Goal: Task Accomplishment & Management: Use online tool/utility

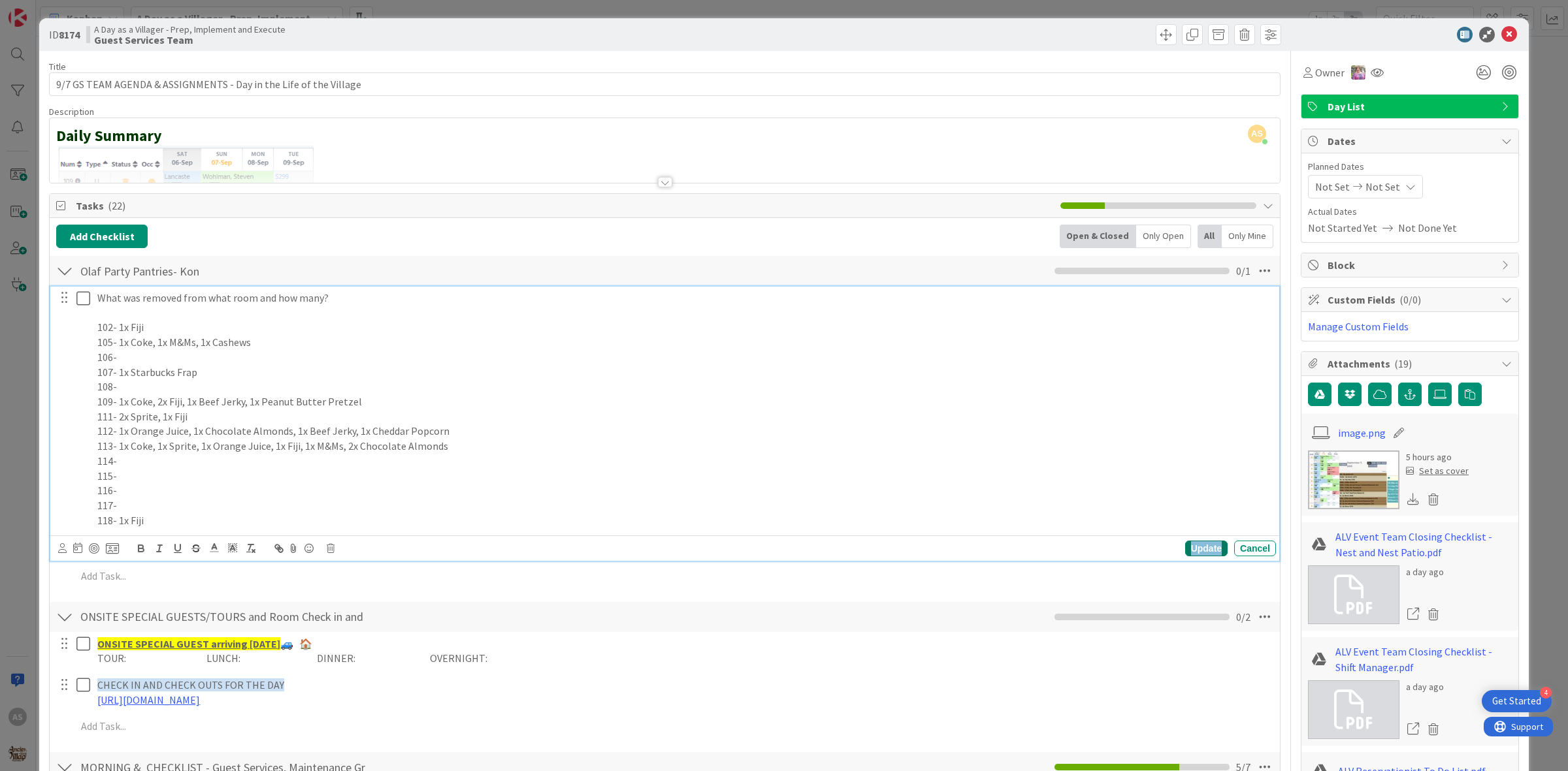
click at [1196, 556] on div "Update" at bounding box center [1206, 549] width 42 height 16
click at [77, 298] on icon at bounding box center [83, 298] width 14 height 16
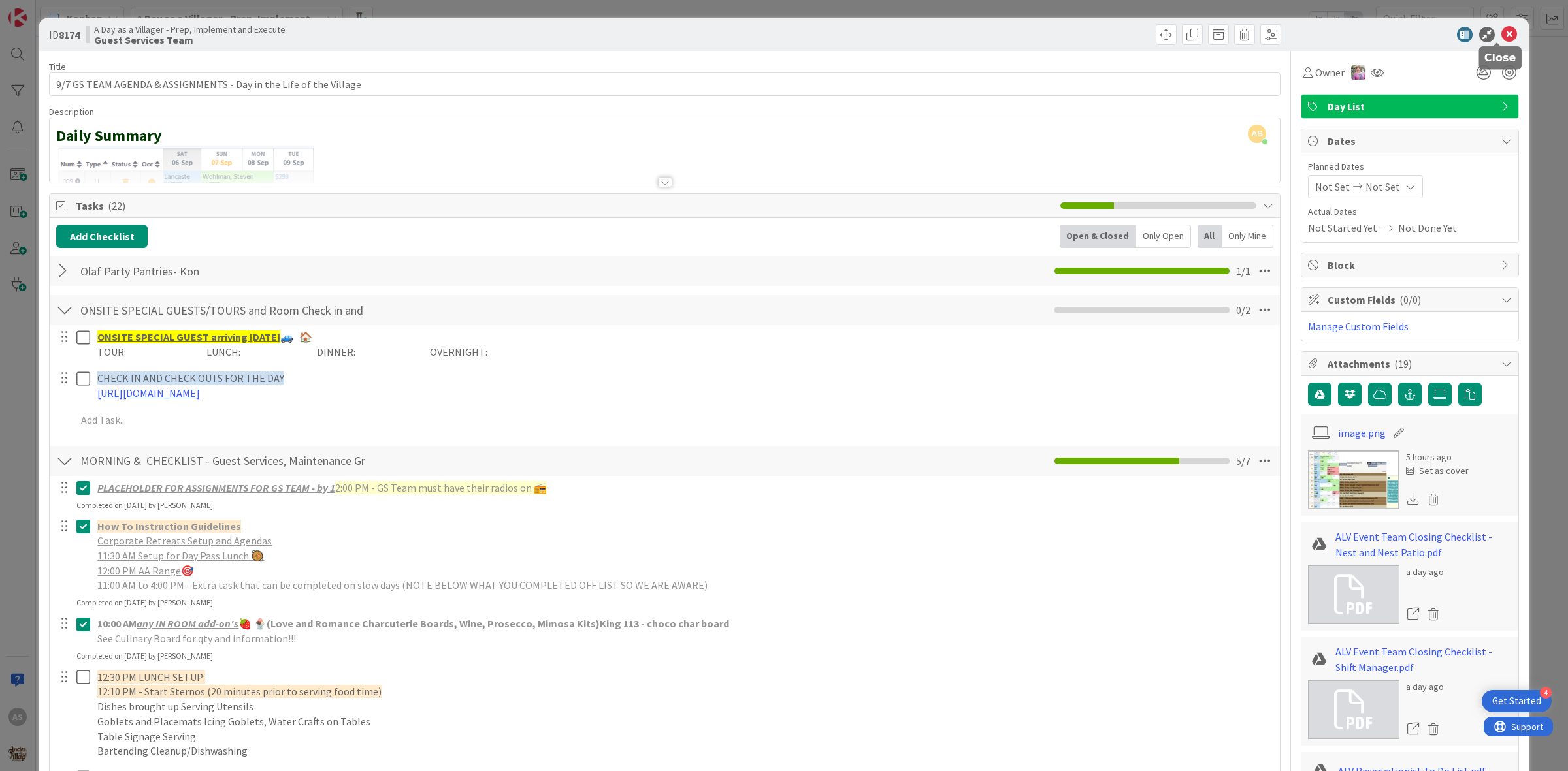
drag, startPoint x: 1500, startPoint y: 34, endPoint x: 1493, endPoint y: 40, distance: 9.2
click at [1501, 34] on icon at bounding box center [1509, 34] width 16 height 16
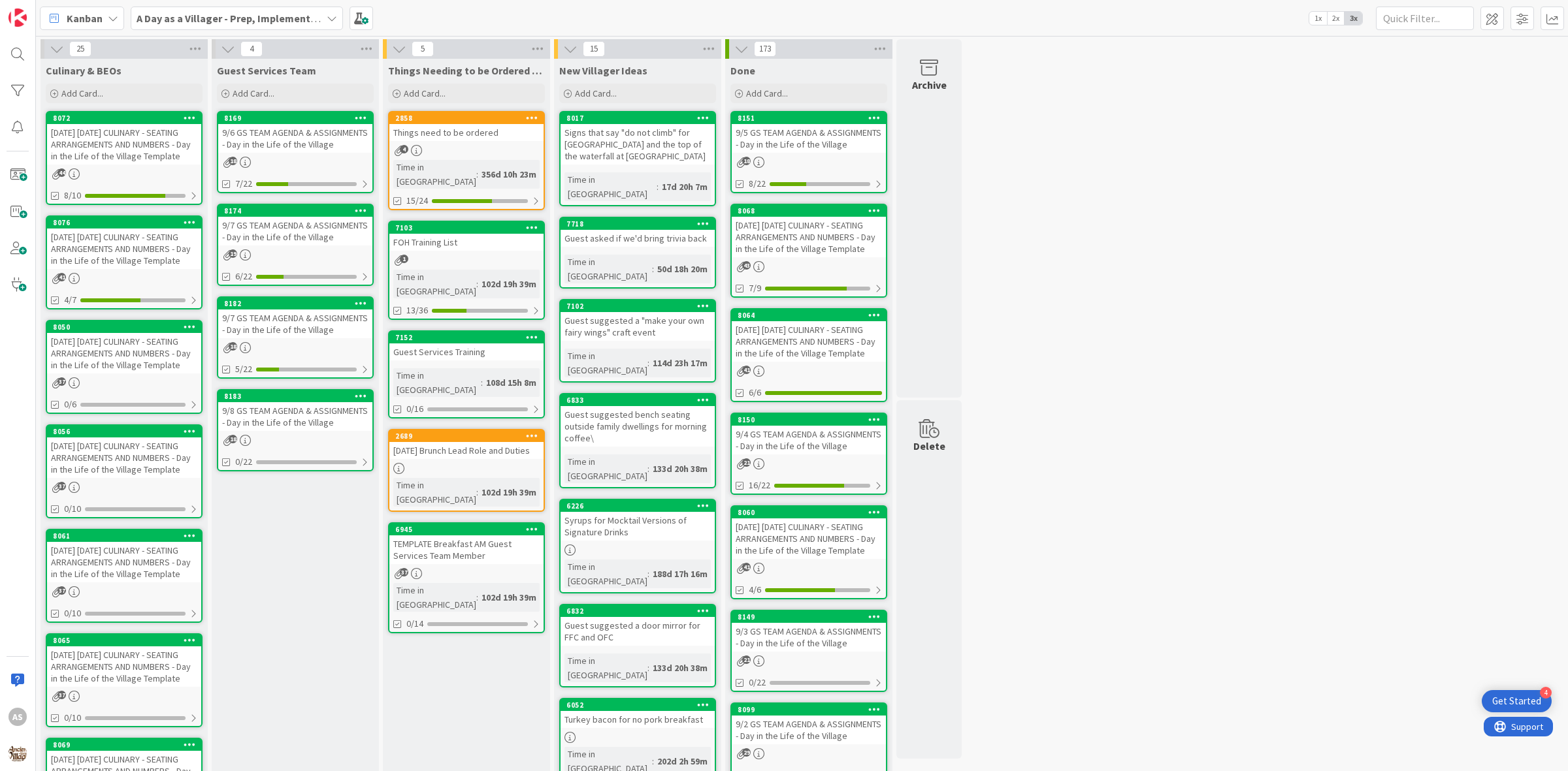
click at [270, 257] on div "19" at bounding box center [295, 255] width 154 height 11
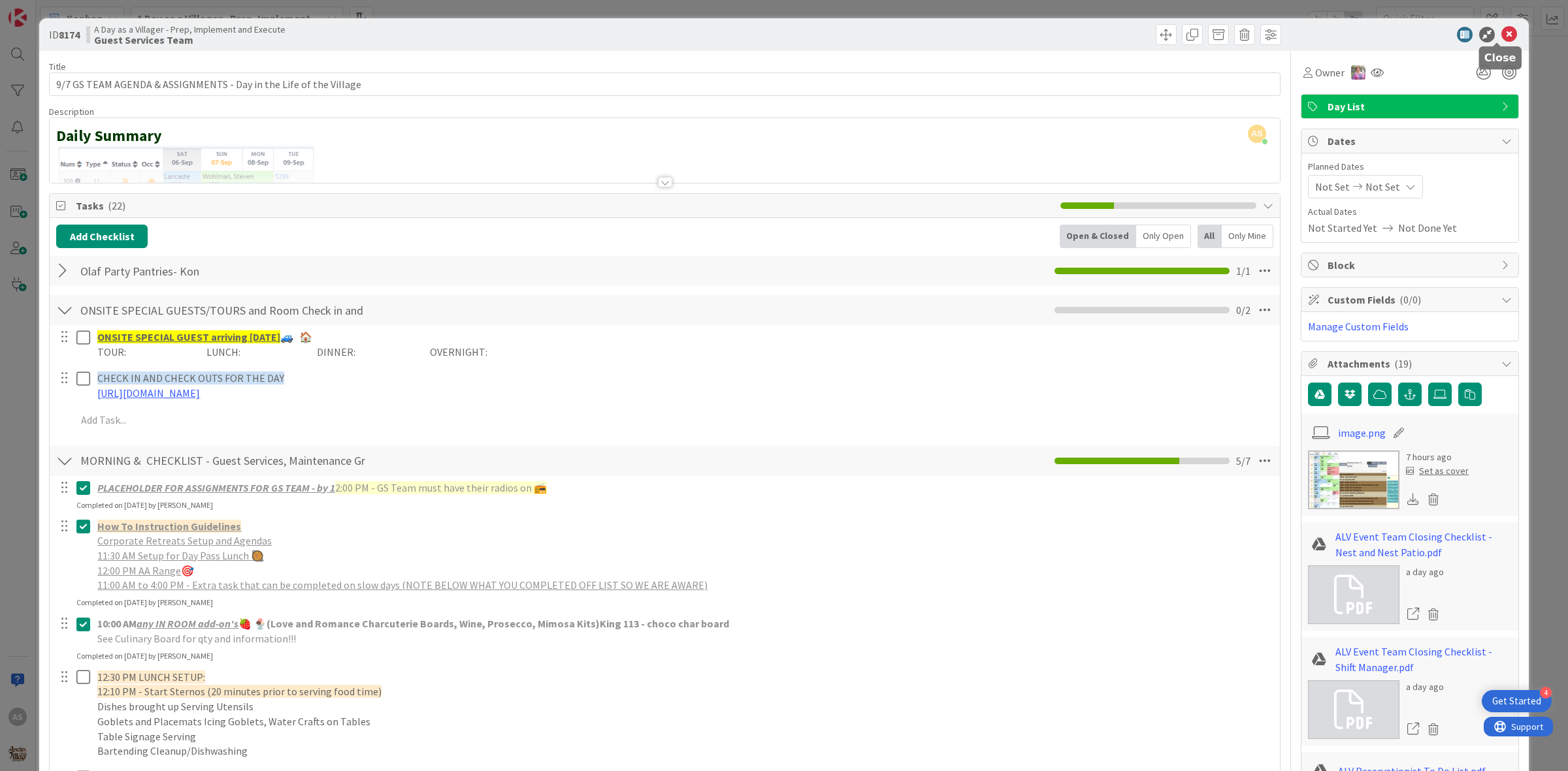
click at [1501, 36] on icon at bounding box center [1509, 34] width 16 height 16
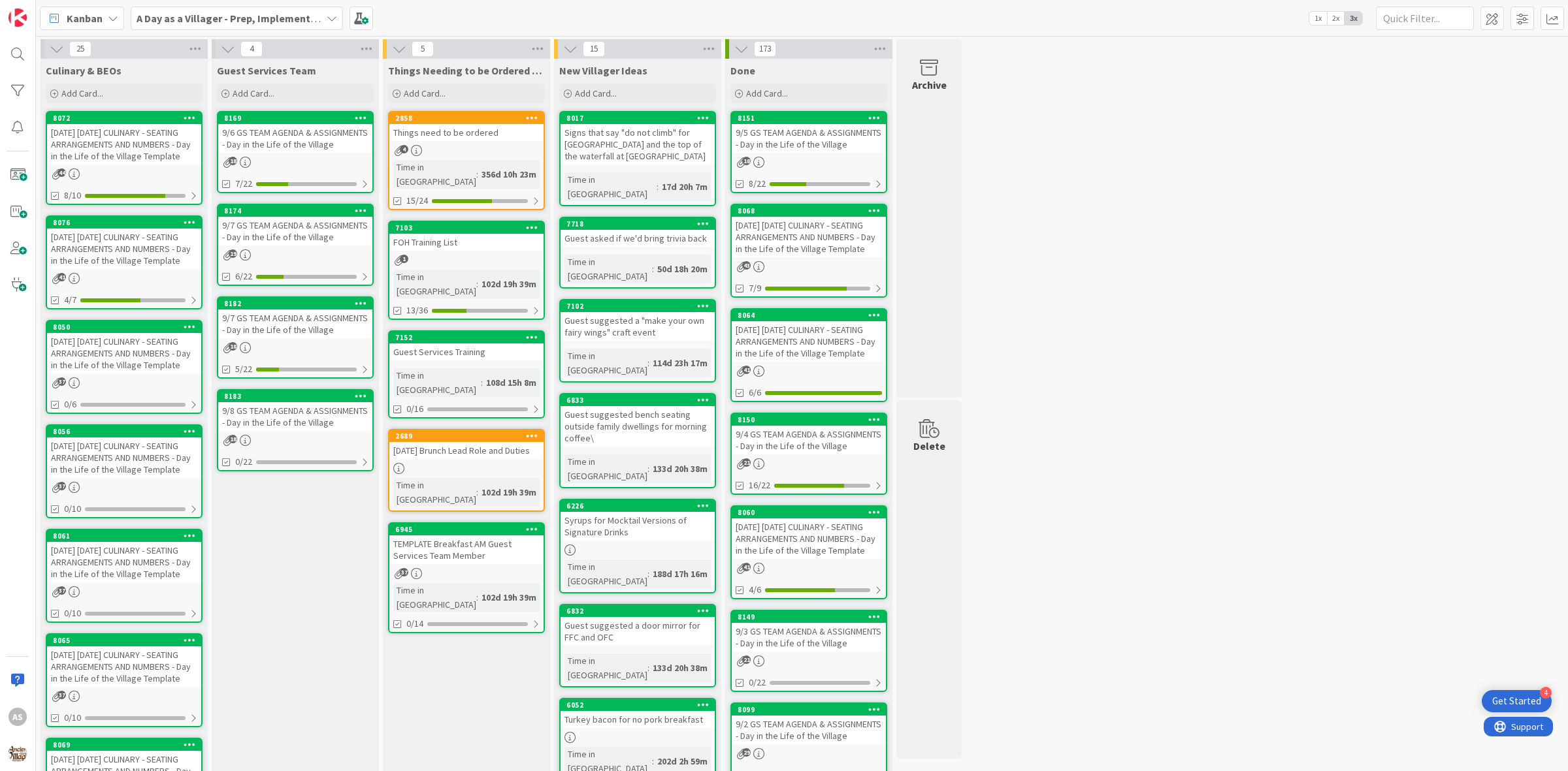
click at [314, 319] on div "9/7 GS TEAM AGENDA & ASSIGNMENTS - Day in the Life of the Village" at bounding box center [295, 323] width 154 height 28
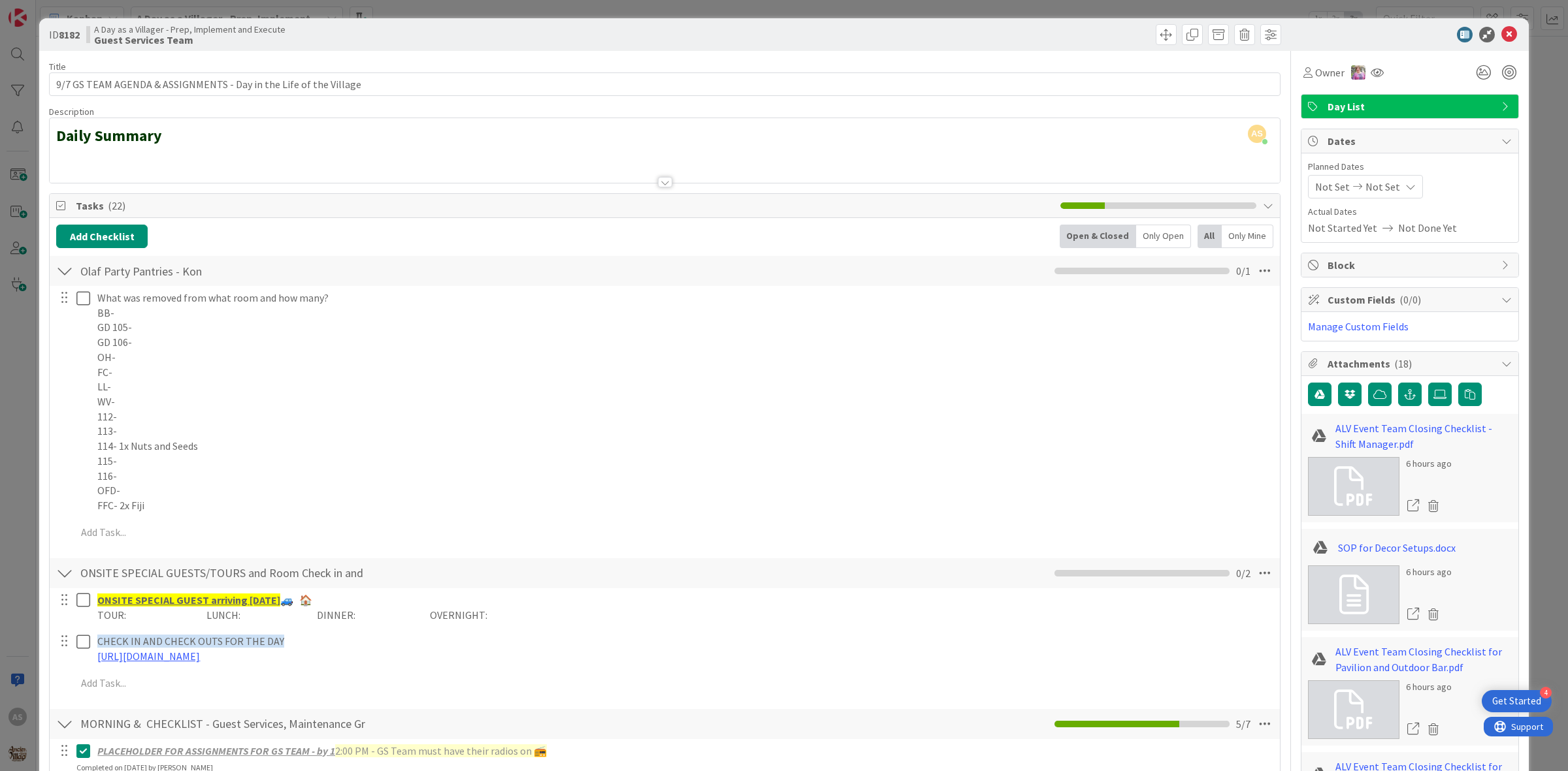
click at [1501, 36] on icon at bounding box center [1509, 34] width 16 height 16
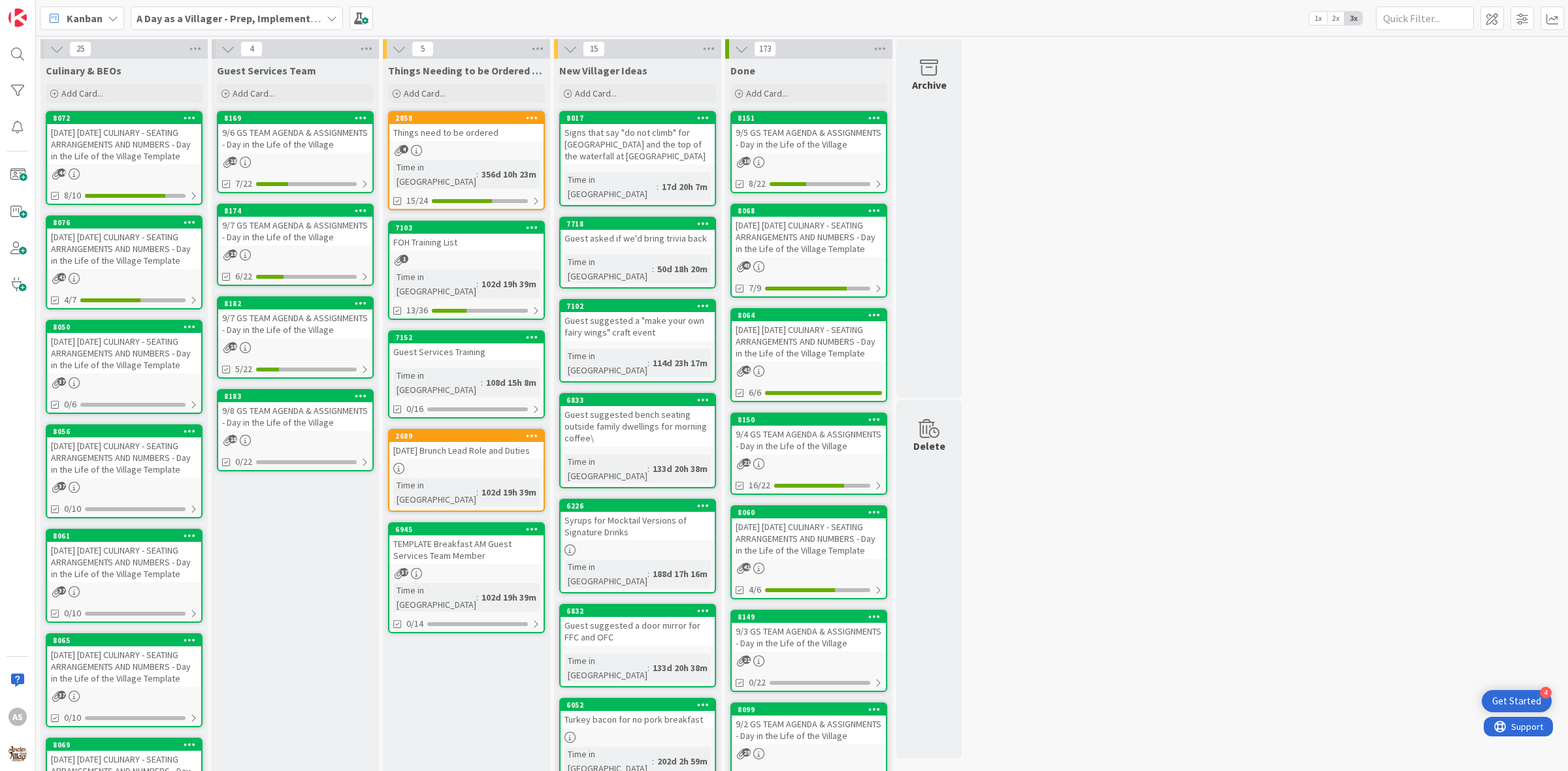
click at [304, 232] on div "9/7 GS TEAM AGENDA & ASSIGNMENTS - Day in the Life of the Village" at bounding box center [295, 231] width 154 height 28
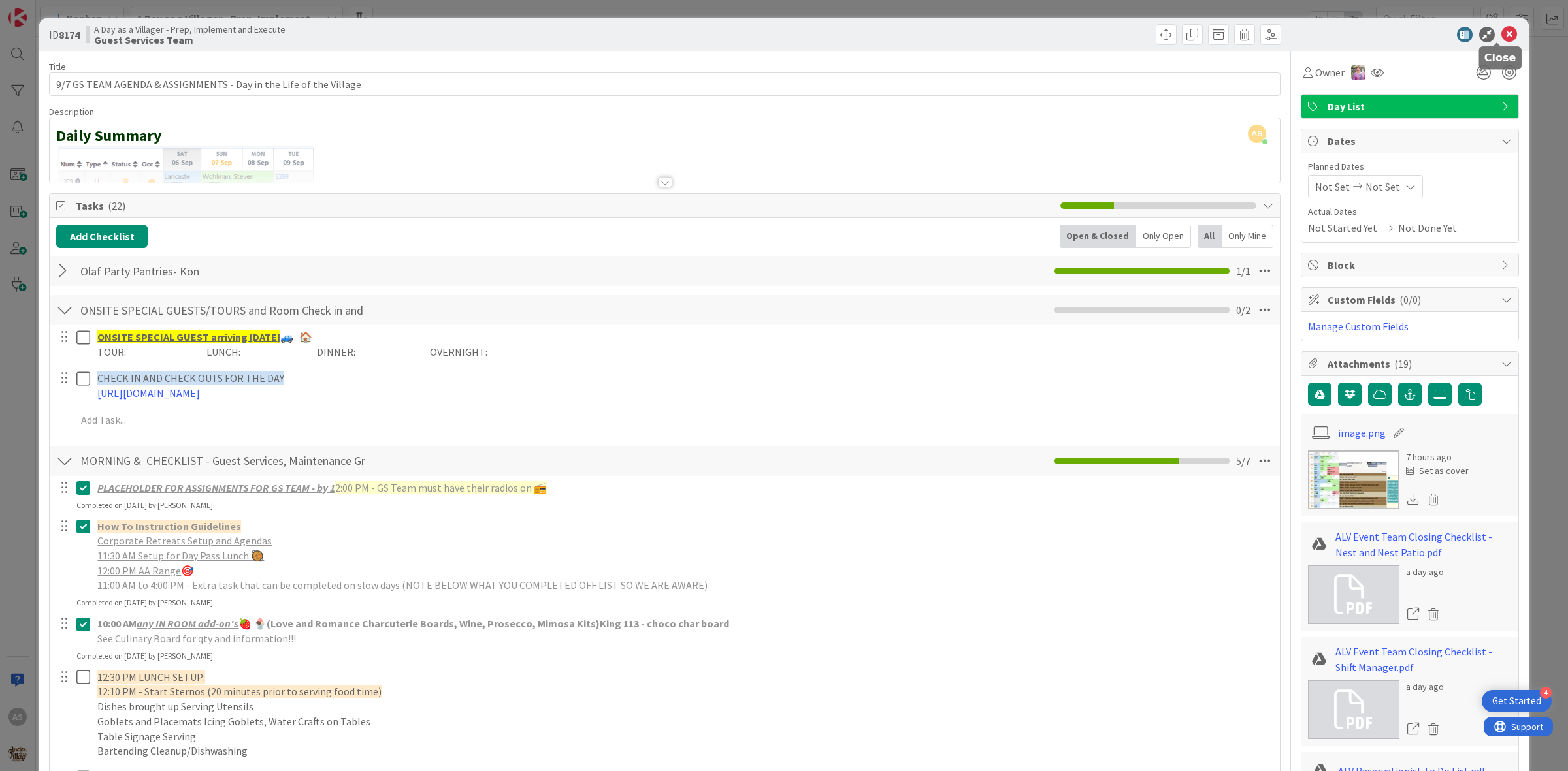
click at [1501, 36] on icon at bounding box center [1509, 34] width 16 height 16
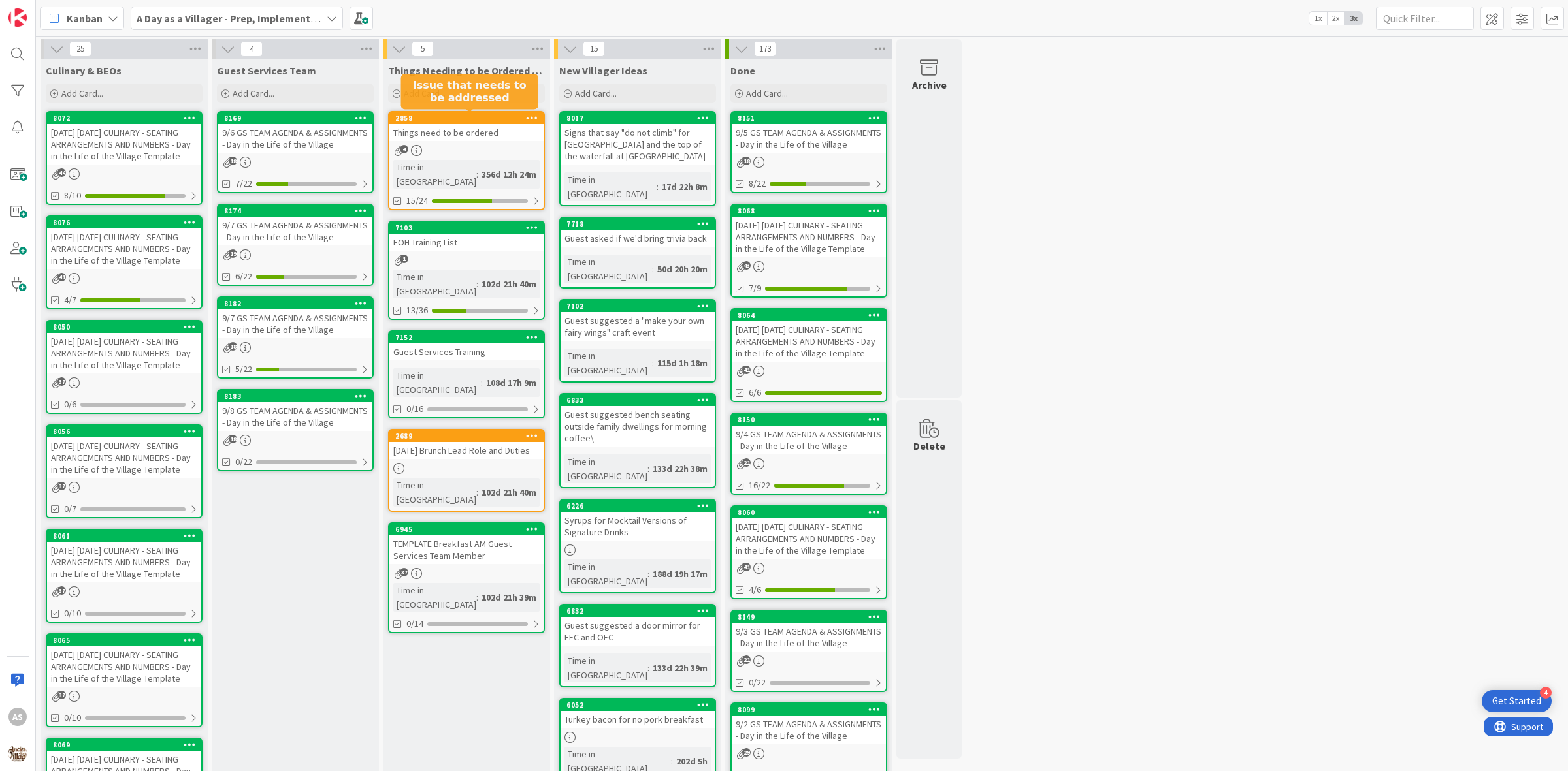
click at [452, 111] on link "2858 Things need to be ordered 4 Time in Column : 356d 12h 24m 15/24" at bounding box center [466, 161] width 157 height 99
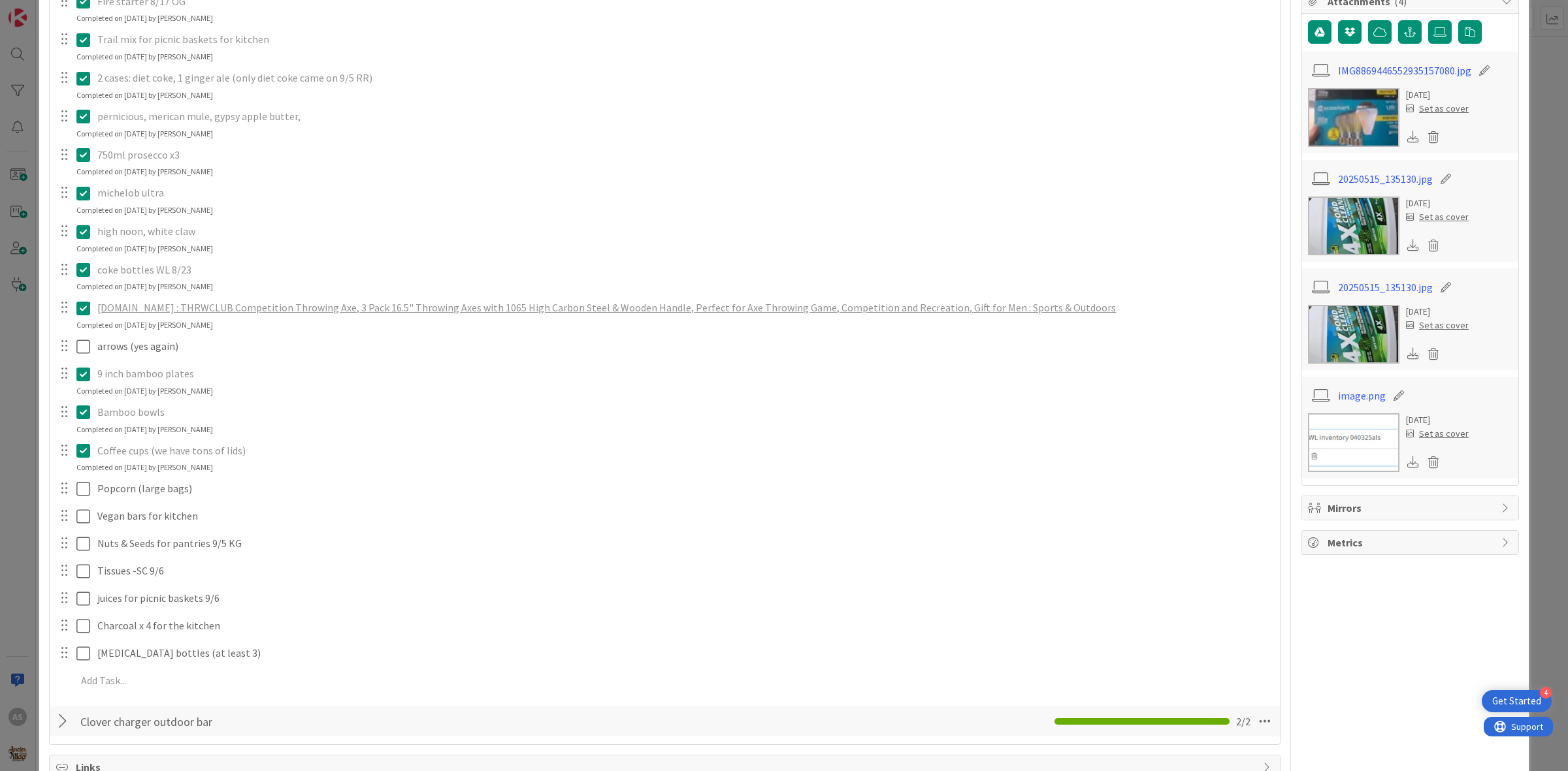
scroll to position [408, 0]
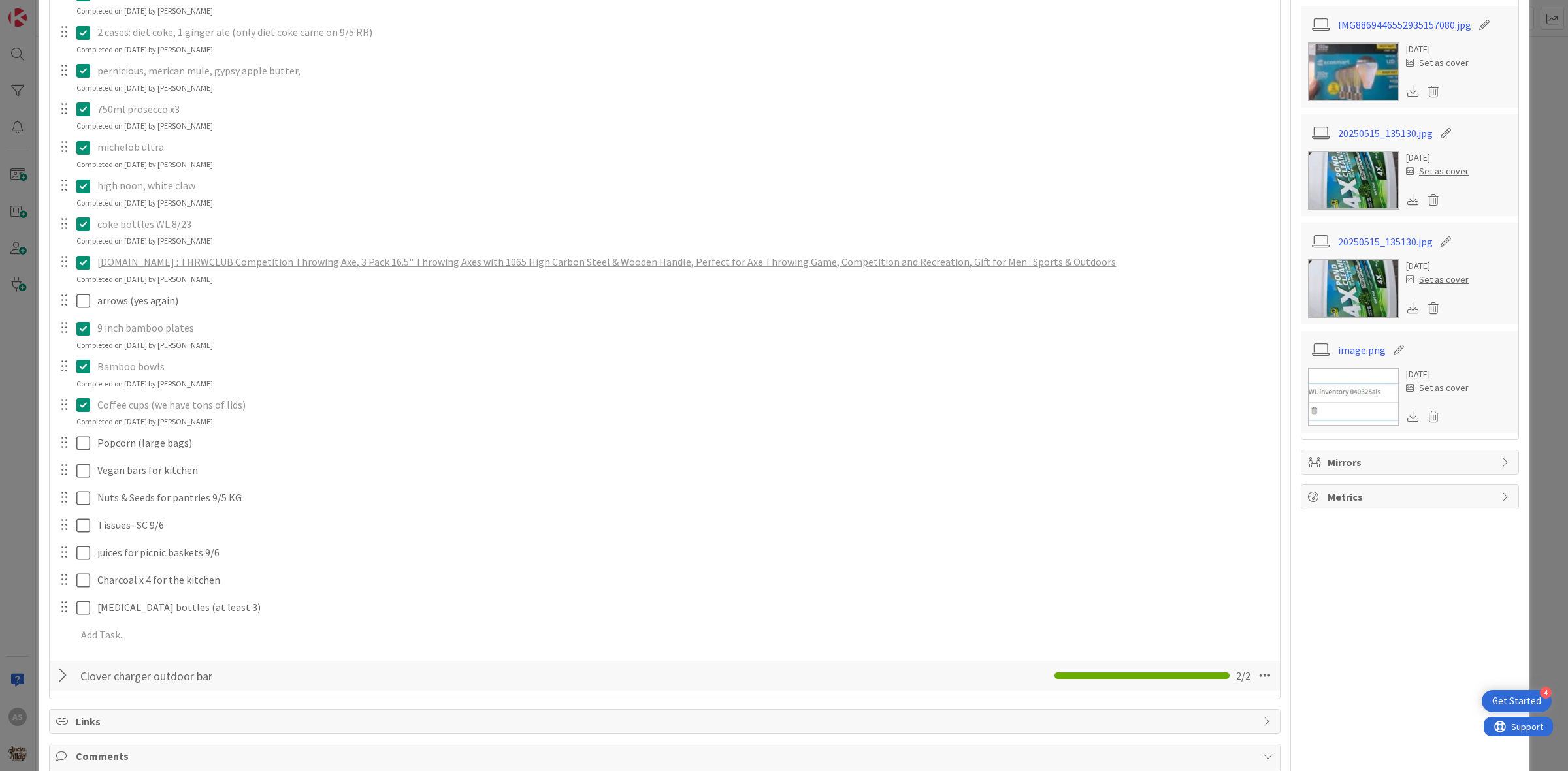
click at [87, 405] on icon at bounding box center [83, 405] width 14 height 16
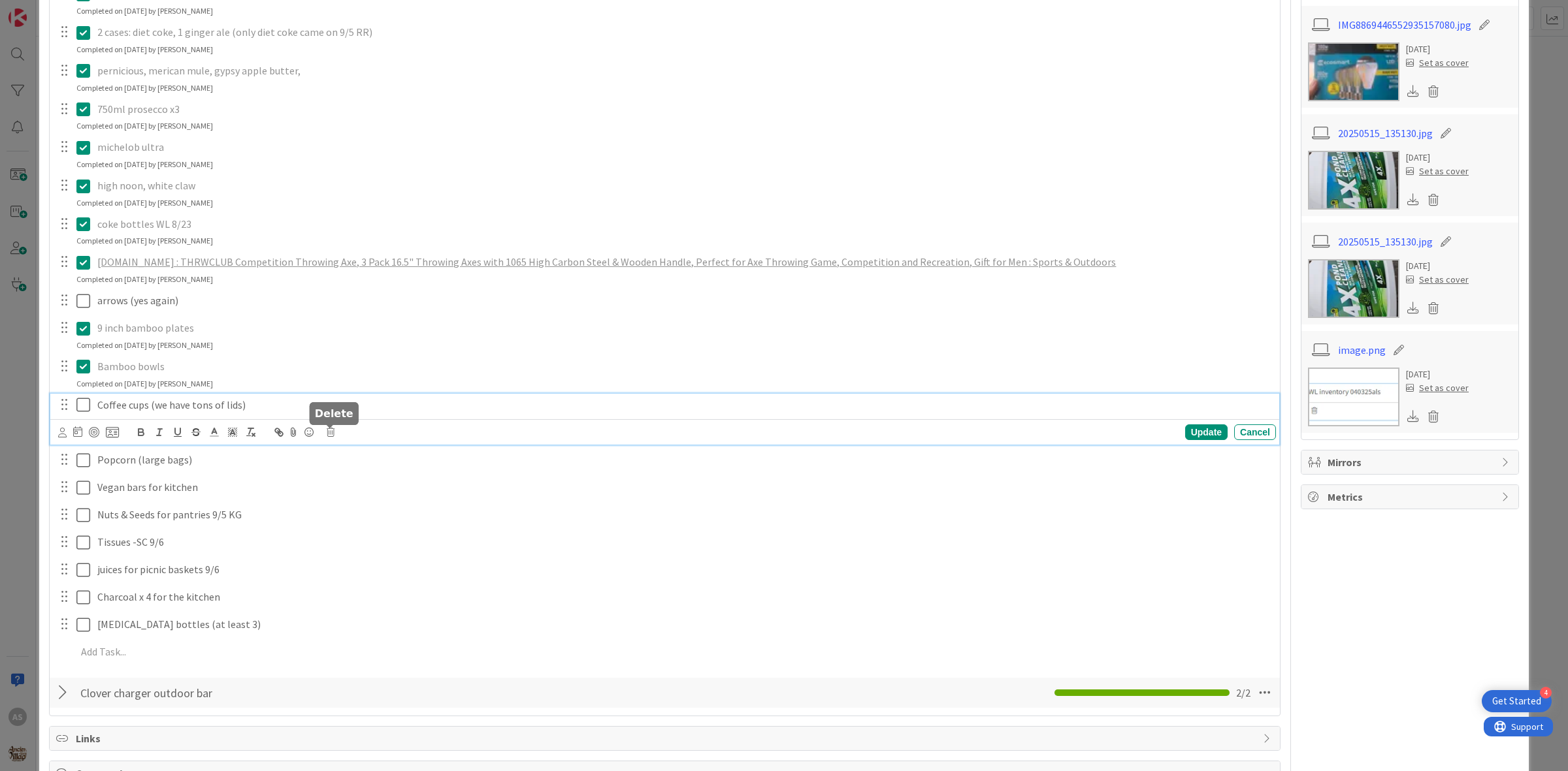
click at [333, 435] on icon at bounding box center [331, 432] width 8 height 9
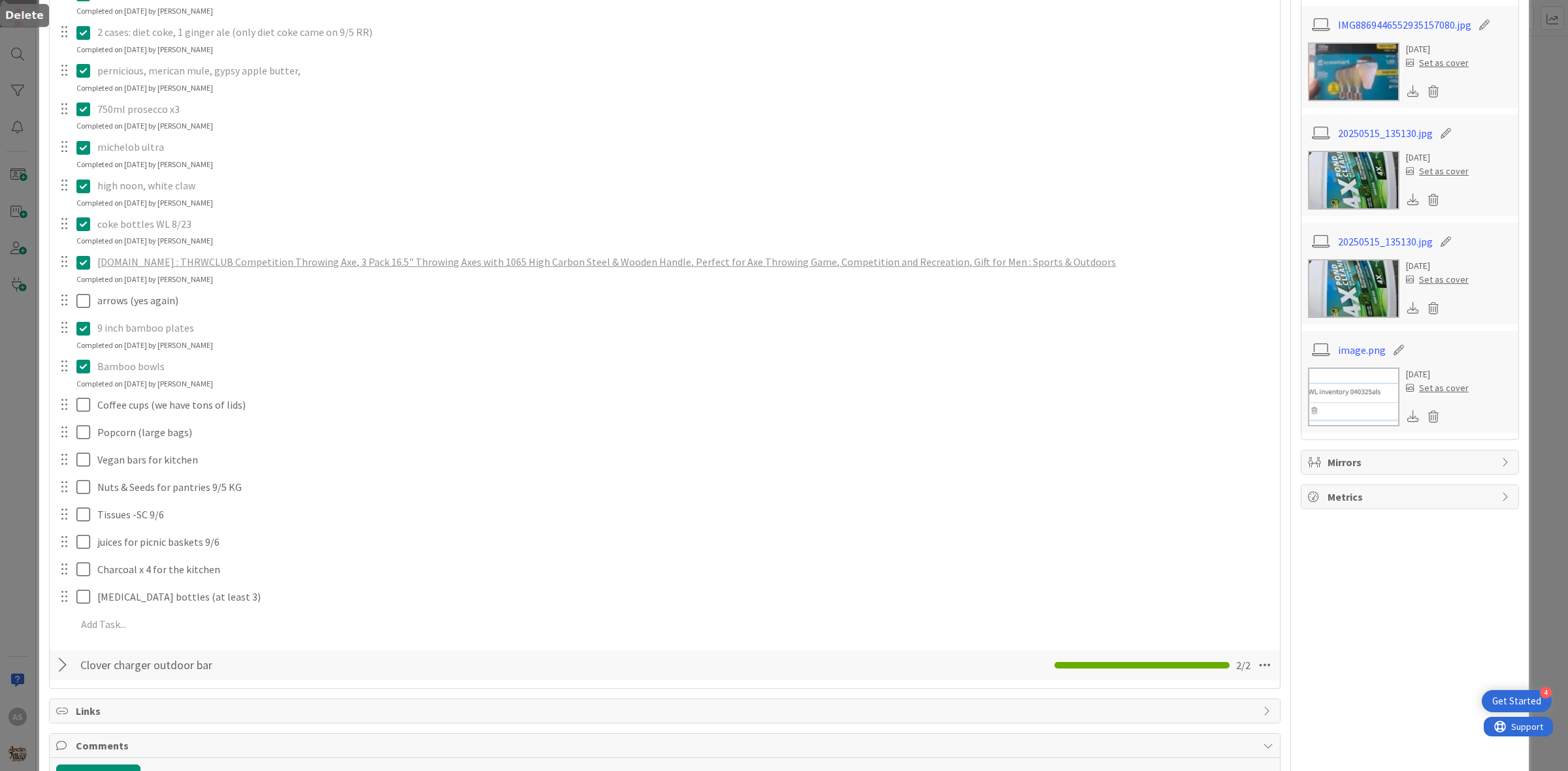
click at [354, 483] on div "Pecan Caramels for Pantries 7/28 KG Update Cancel axes for the range. Update Ca…" at bounding box center [665, 259] width 1217 height 763
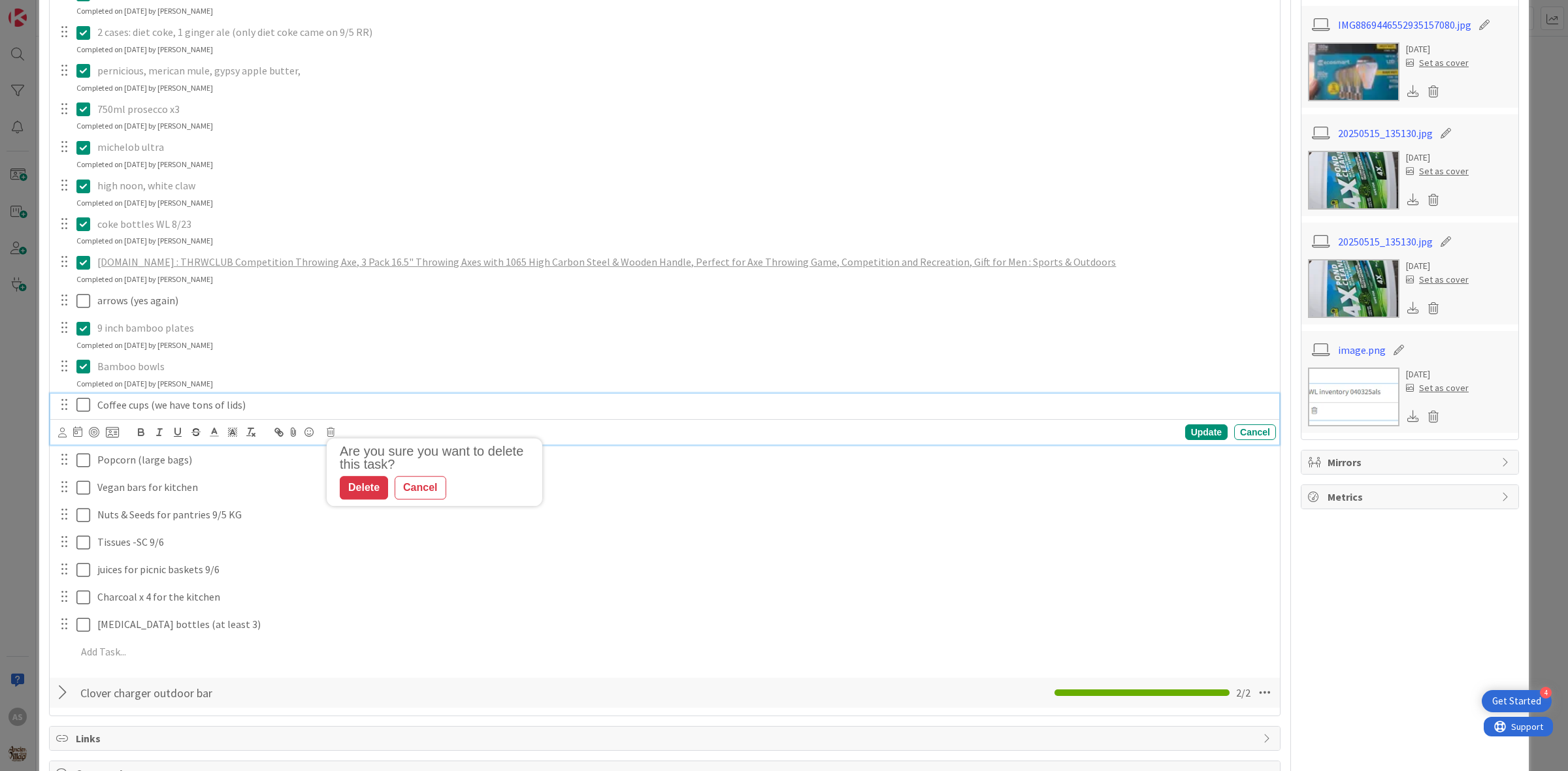
click at [251, 403] on p "Coffee cups (we have tons of lids)" at bounding box center [684, 405] width 1174 height 15
click at [335, 434] on div "Are you sure you want to delete this task? Delete Cancel Update Cancel" at bounding box center [667, 432] width 1218 height 19
click at [329, 433] on icon at bounding box center [331, 432] width 8 height 9
click at [365, 495] on div "Delete" at bounding box center [364, 489] width 48 height 24
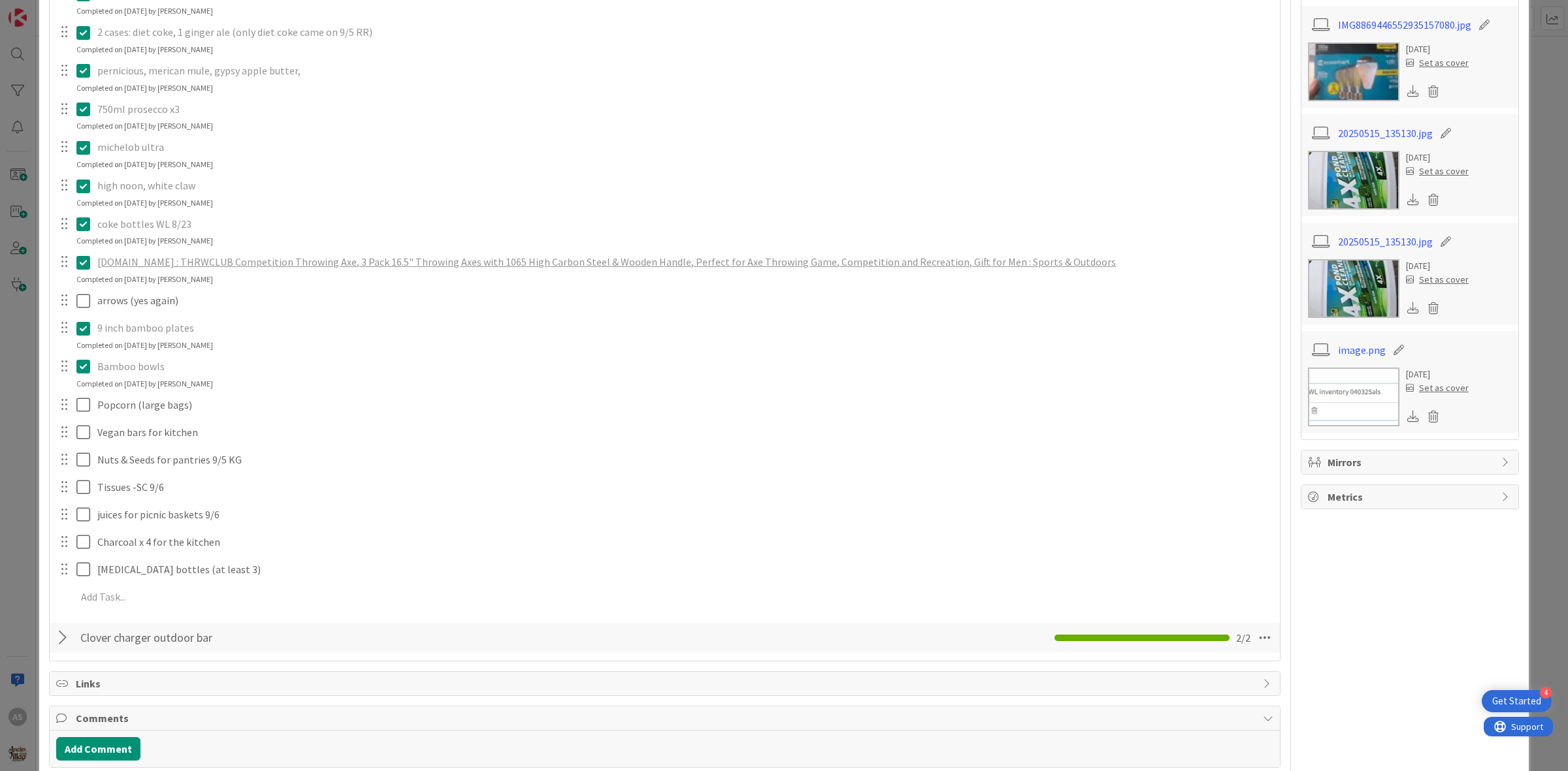
click at [86, 367] on icon at bounding box center [83, 366] width 14 height 16
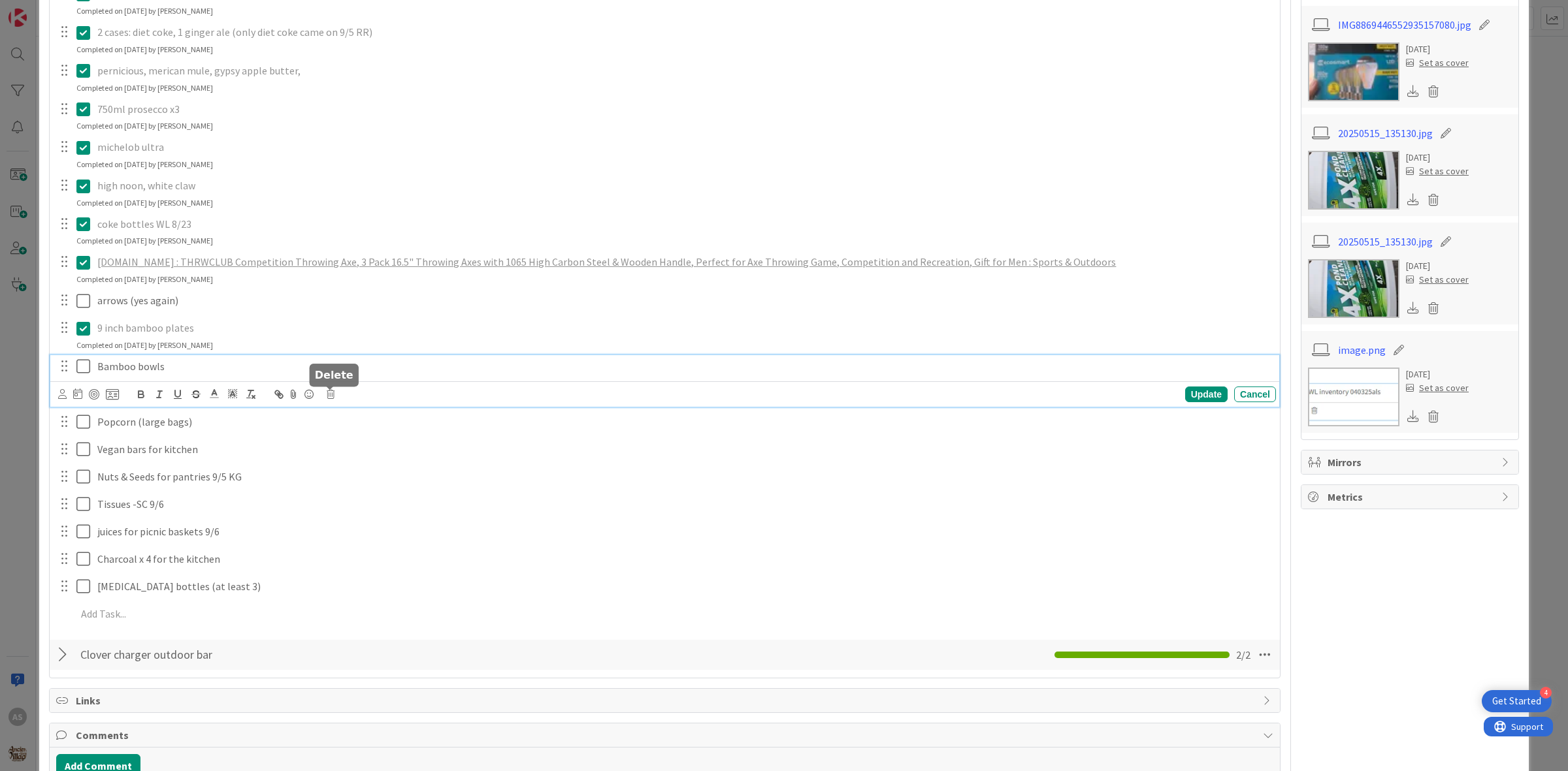
click at [329, 392] on icon at bounding box center [331, 395] width 8 height 9
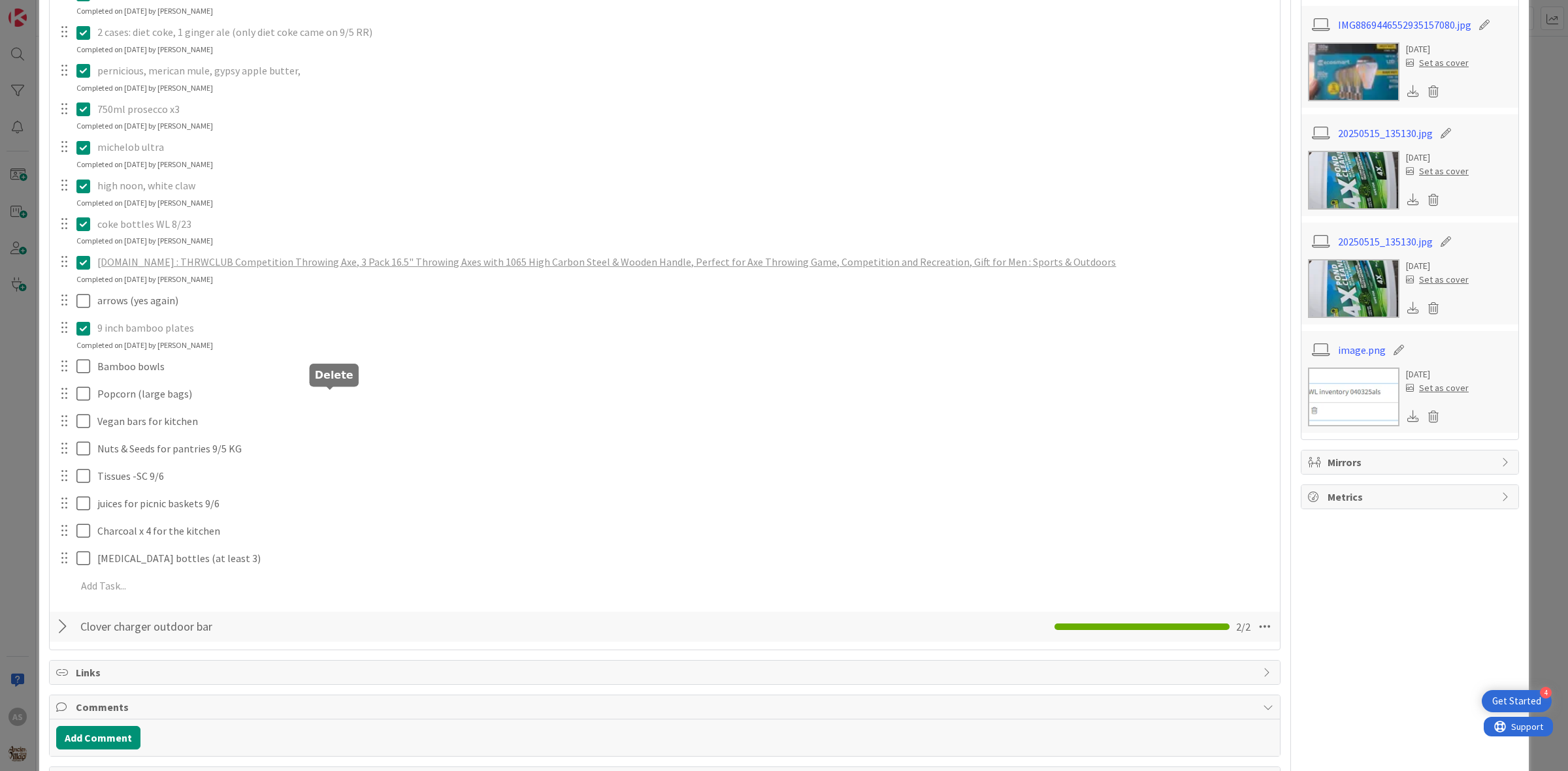
click at [376, 455] on div "Pecan Caramels for Pantries 7/28 KG Update Cancel axes for the range. Update Ca…" at bounding box center [665, 240] width 1217 height 725
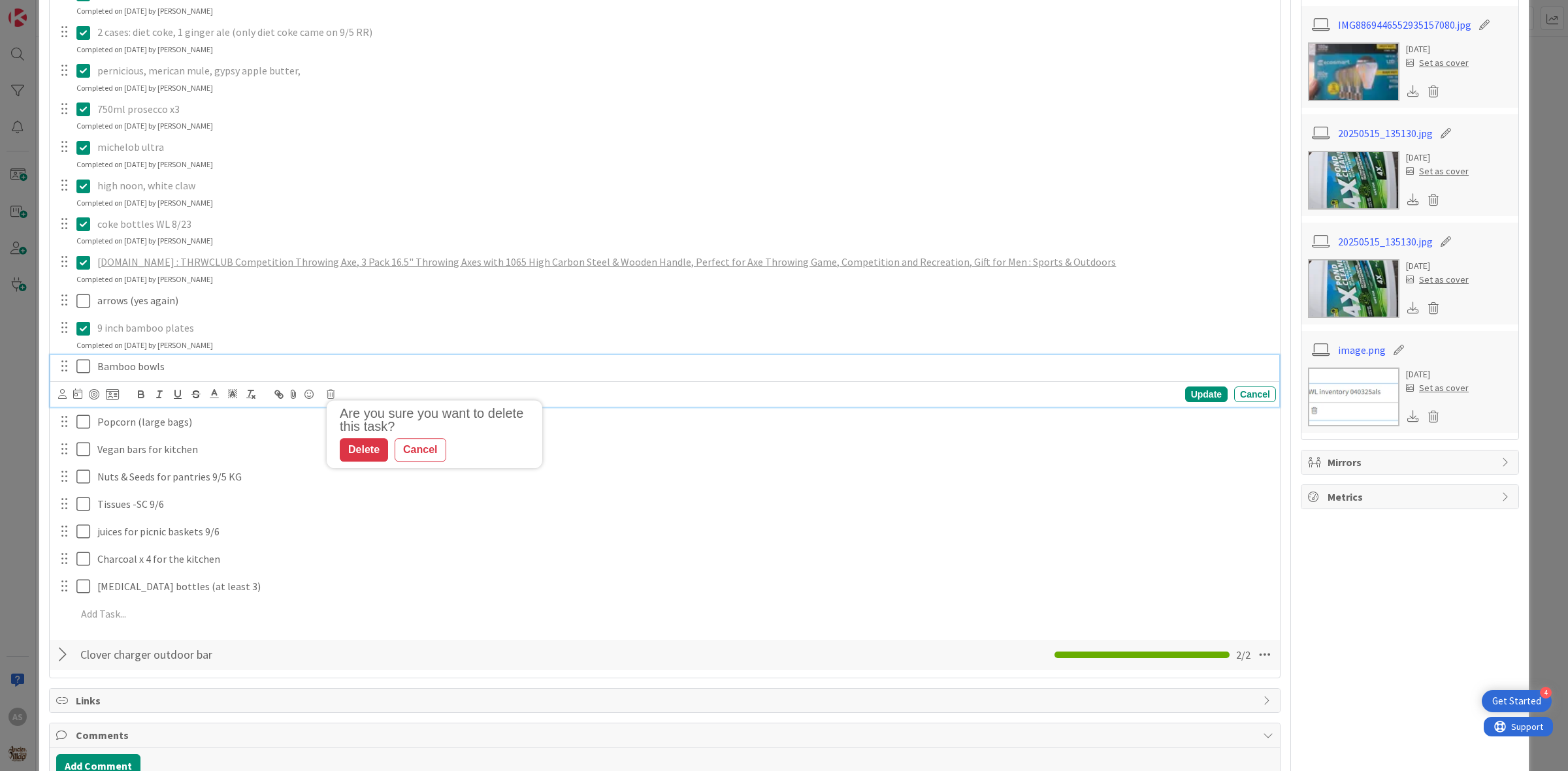
click at [249, 370] on p "Bamboo bowls" at bounding box center [684, 366] width 1174 height 15
click at [332, 397] on icon at bounding box center [331, 395] width 8 height 9
click at [372, 454] on div "Delete" at bounding box center [364, 450] width 48 height 24
